Goal: Obtain resource: Download file/media

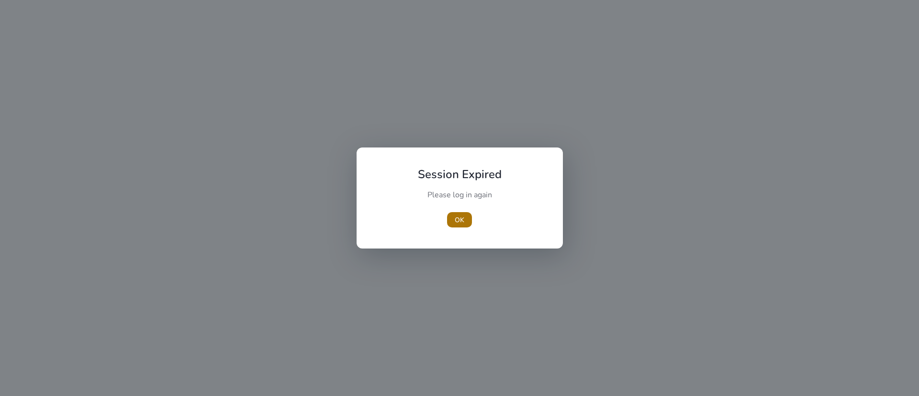
click at [458, 223] on span "OK" at bounding box center [460, 220] width 10 height 10
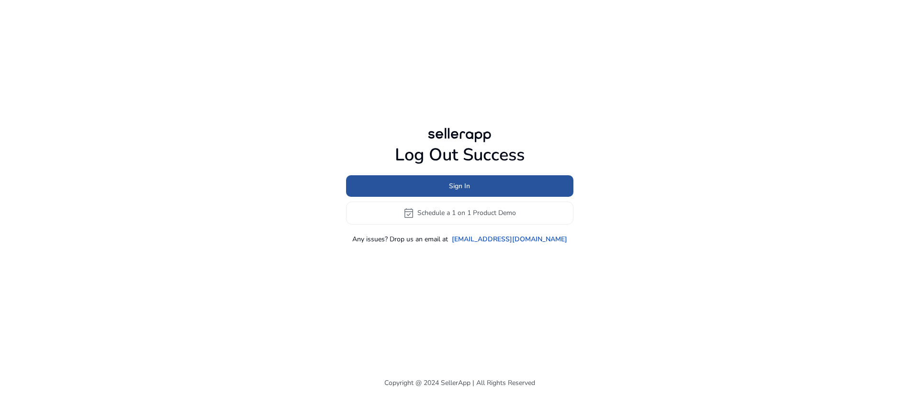
click at [459, 193] on span at bounding box center [459, 185] width 227 height 23
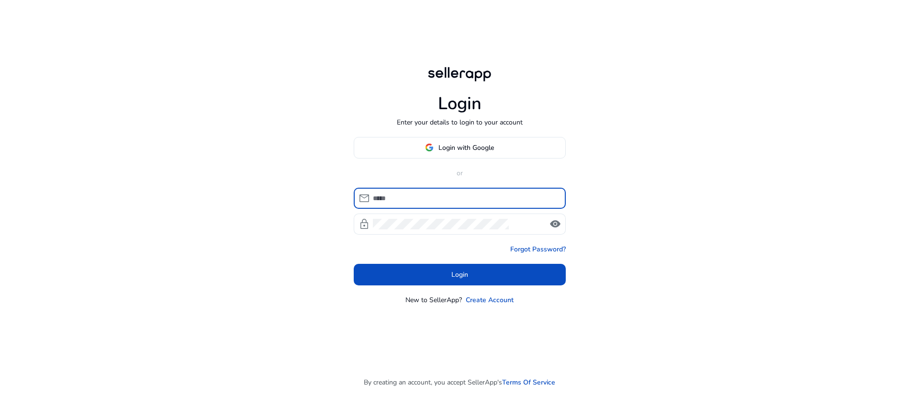
type input "**********"
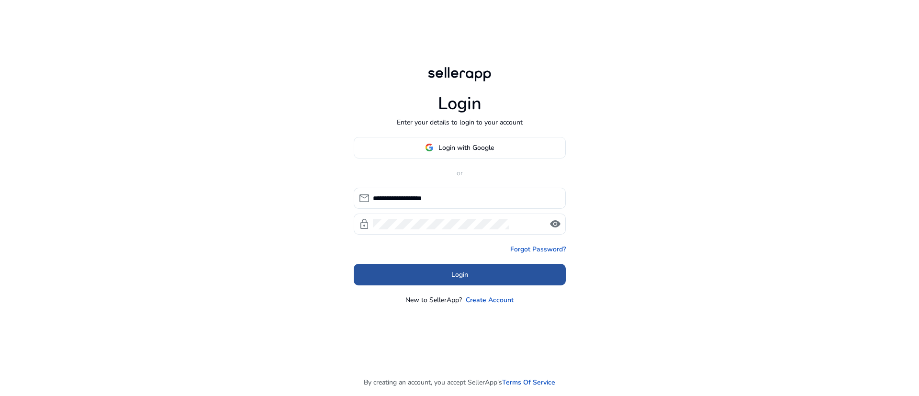
click at [454, 275] on span "Login" at bounding box center [460, 275] width 17 height 10
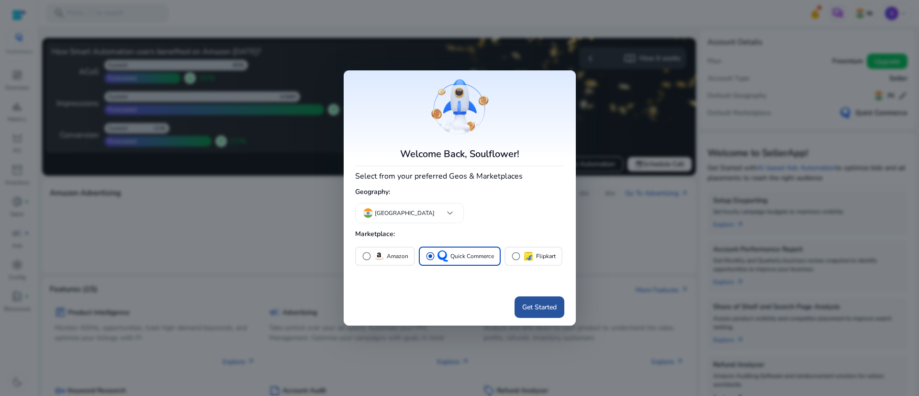
click at [542, 319] on span at bounding box center [540, 307] width 50 height 23
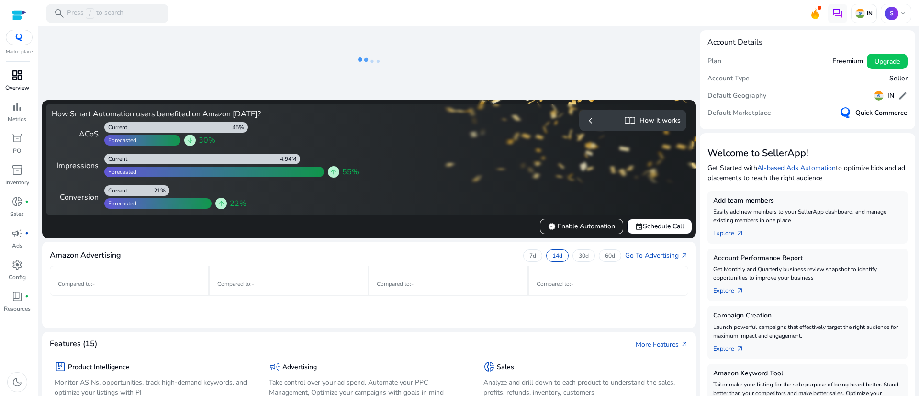
click at [16, 83] on p "Overview" at bounding box center [17, 87] width 24 height 9
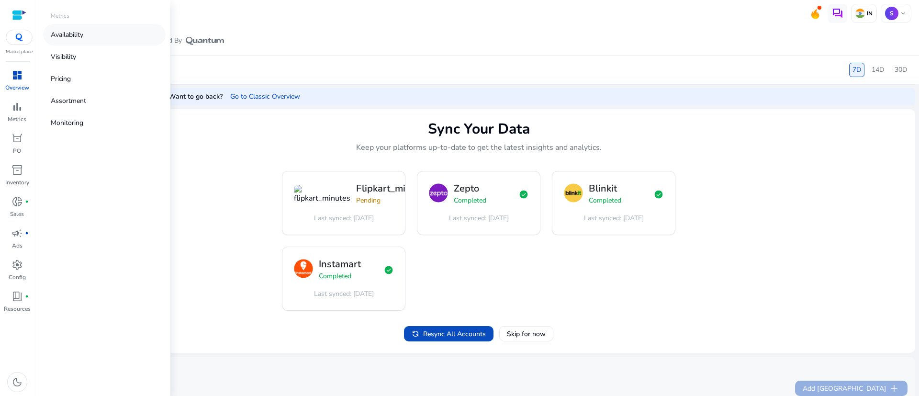
click at [72, 36] on p "Availability" at bounding box center [67, 35] width 33 height 10
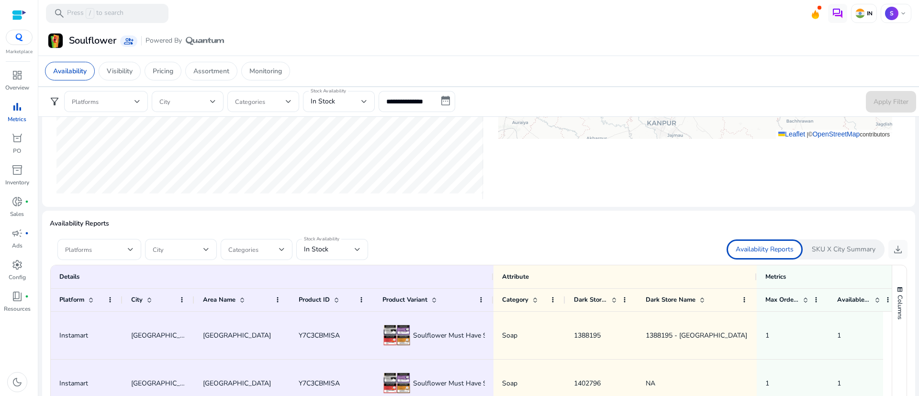
scroll to position [510, 0]
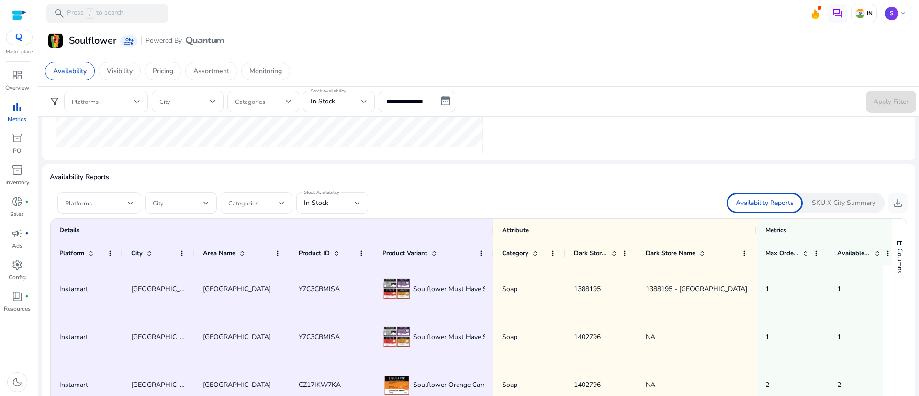
click at [139, 216] on ag-grid-angular "1 to 50 of 16,155. Page 1 of 324 Drag here to set row groups Drag here to set c…" at bounding box center [479, 357] width 872 height 287
click at [131, 209] on div at bounding box center [99, 203] width 68 height 21
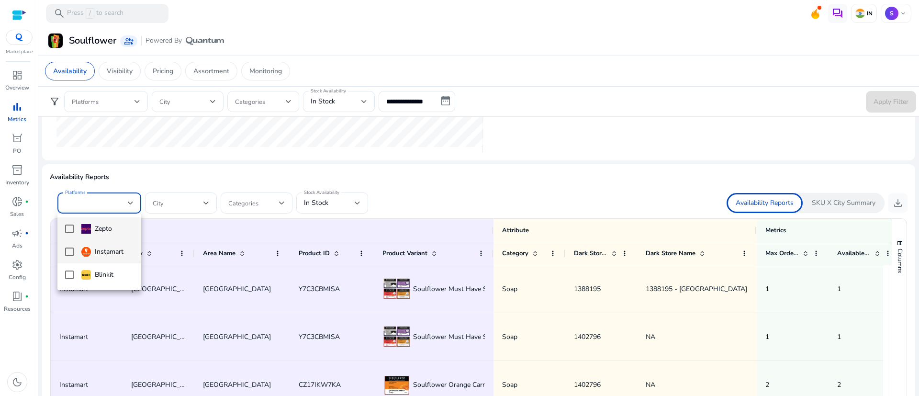
click at [71, 251] on mat-pseudo-checkbox at bounding box center [69, 252] width 9 height 9
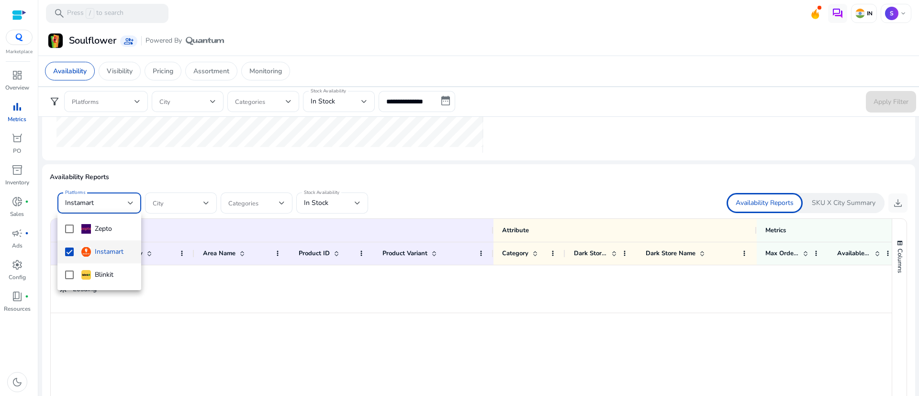
click at [223, 166] on div at bounding box center [459, 198] width 919 height 396
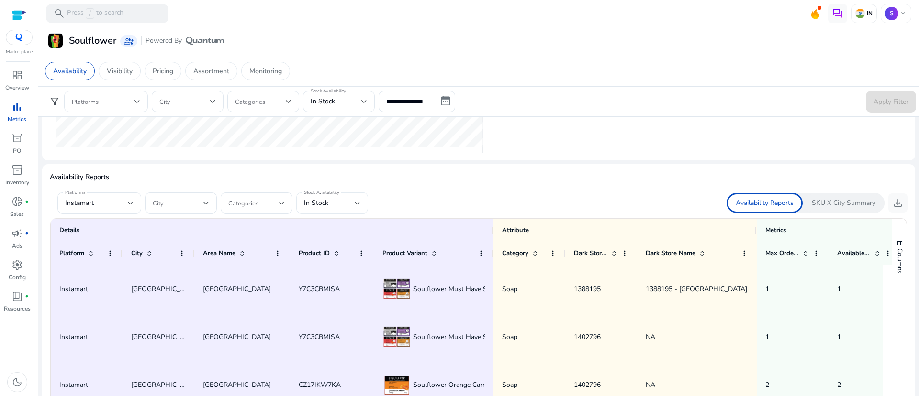
click at [367, 211] on div "Stock Availability In Stock" at bounding box center [332, 203] width 72 height 21
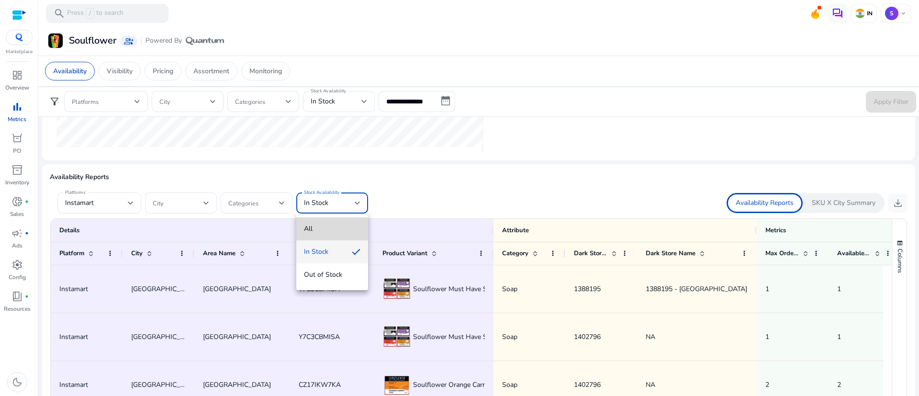
click at [310, 224] on span "All" at bounding box center [332, 229] width 57 height 11
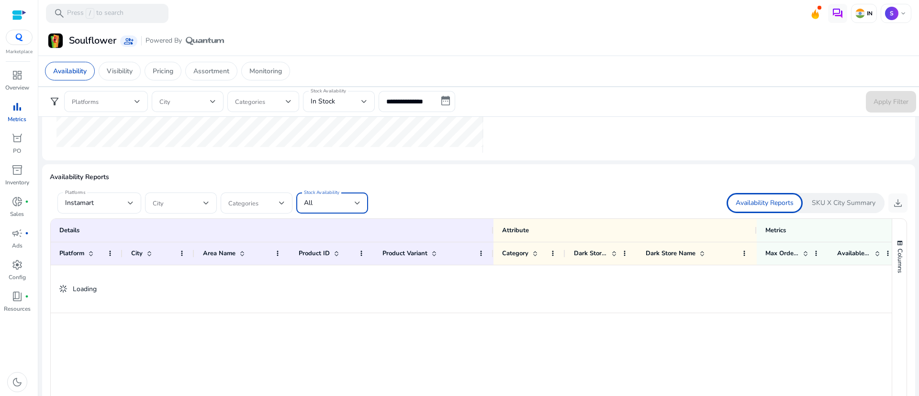
scroll to position [0, 0]
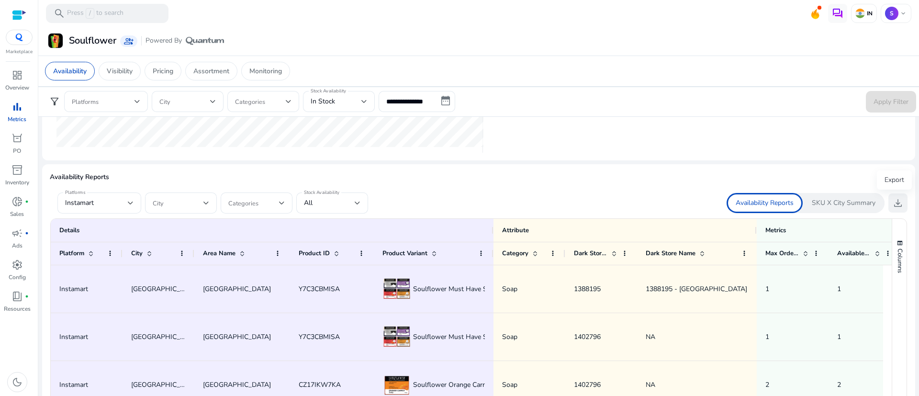
click at [893, 207] on span "download" at bounding box center [898, 202] width 11 height 11
click at [574, 200] on div "Availability Reports SKU X City Summary download" at bounding box center [693, 203] width 429 height 20
